Goal: Transaction & Acquisition: Obtain resource

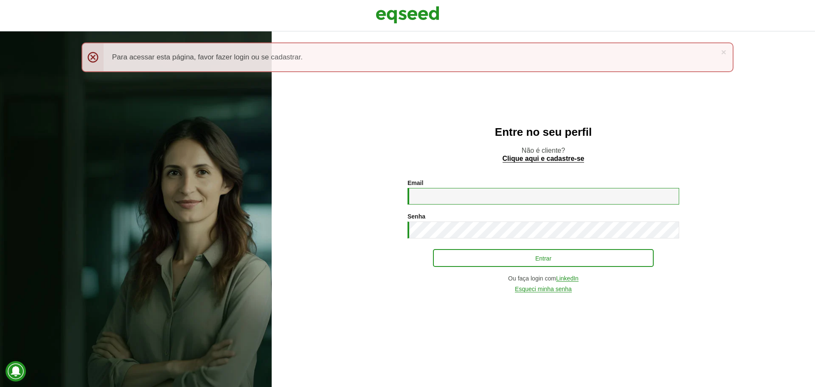
type input "**********"
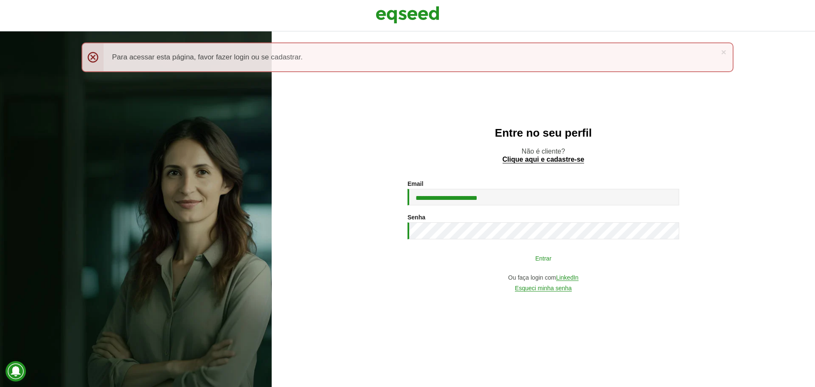
click at [483, 263] on button "Entrar" at bounding box center [543, 258] width 221 height 16
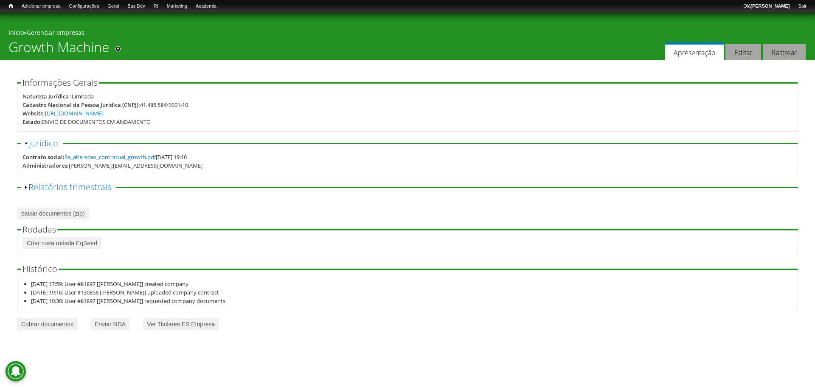
click at [370, 28] on div "Você está aqui Início » Gerenciar empresas Growth Machine Adicionar aos atalhos…" at bounding box center [407, 36] width 815 height 48
click at [123, 16] on link "Painel" at bounding box center [137, 16] width 68 height 9
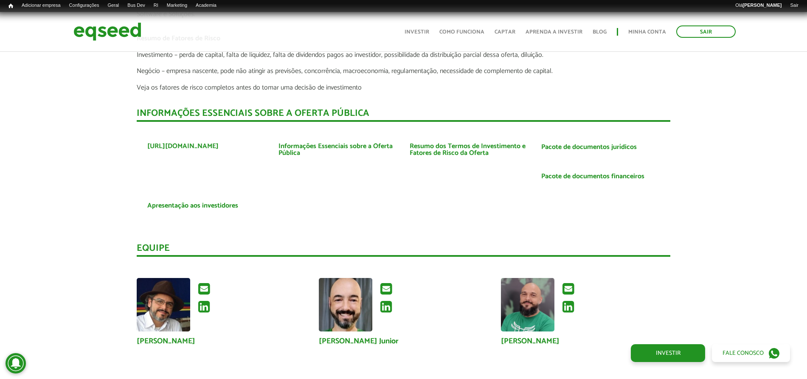
scroll to position [1998, 0]
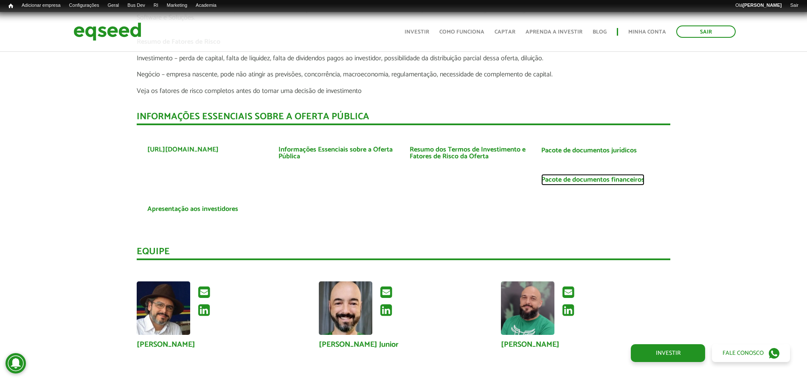
click at [580, 177] on link "Pacote de documentos financeiros" at bounding box center [592, 180] width 103 height 7
